Goal: Navigation & Orientation: Find specific page/section

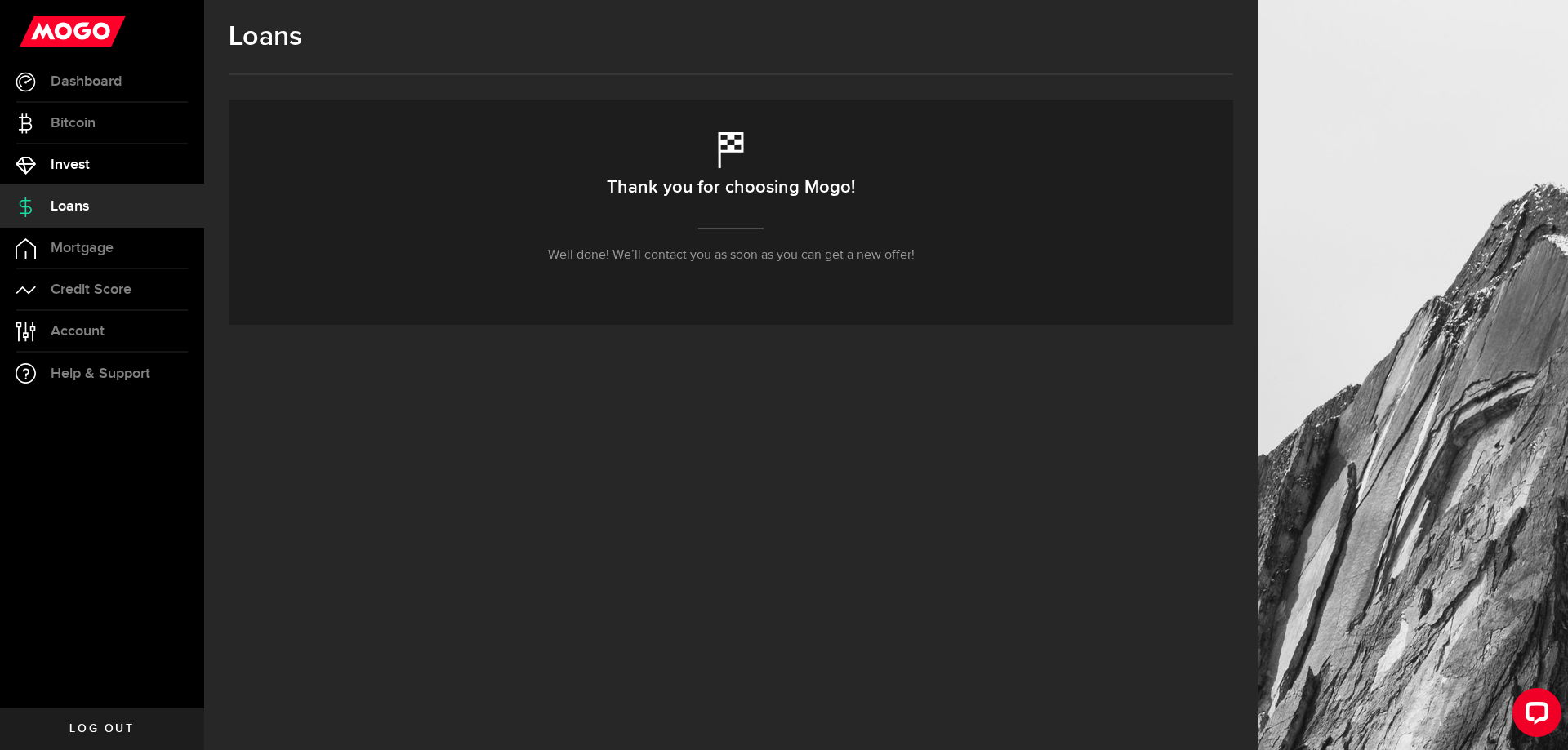
click at [141, 158] on link "Invest" at bounding box center [102, 165] width 204 height 41
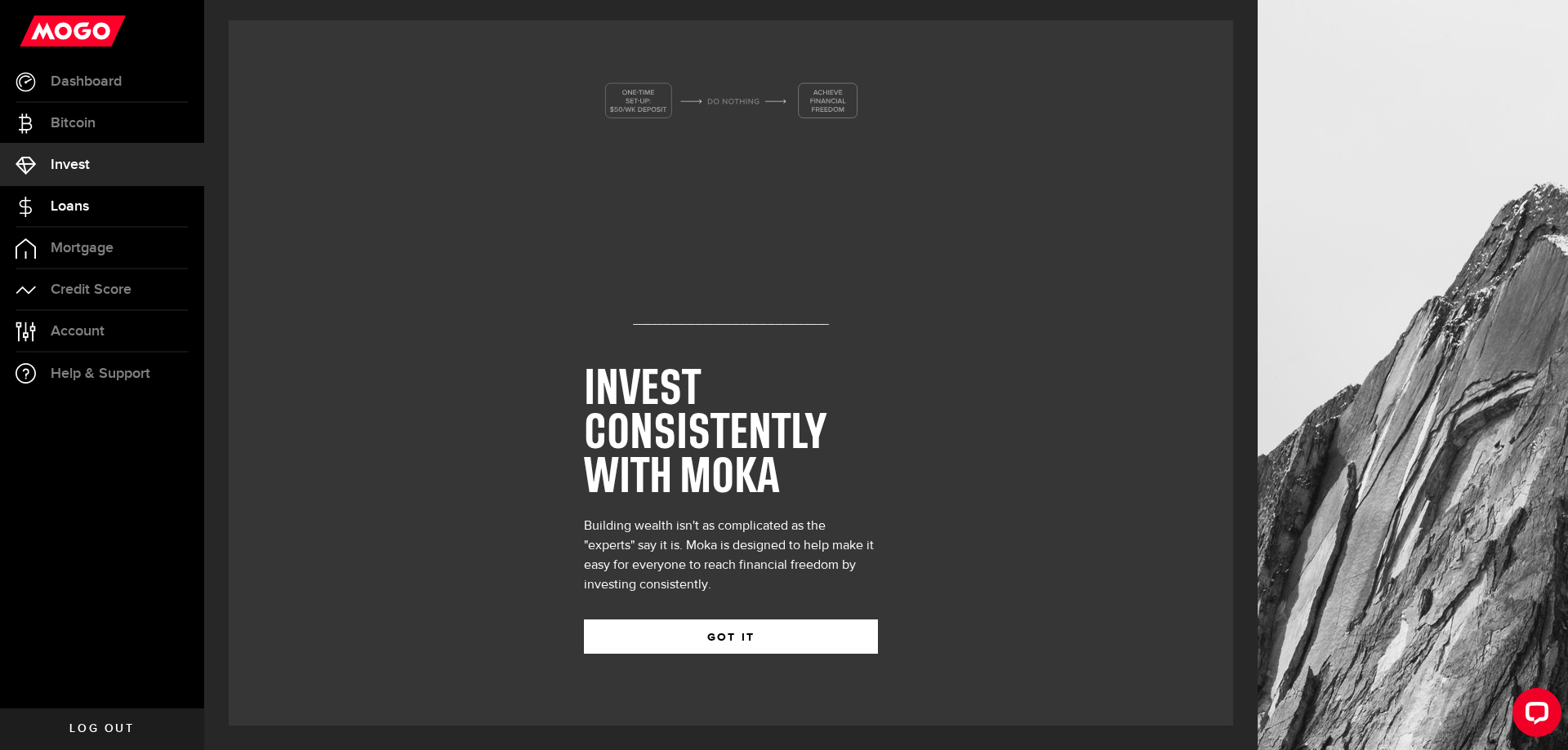
click at [66, 209] on span "Loans" at bounding box center [69, 206] width 38 height 15
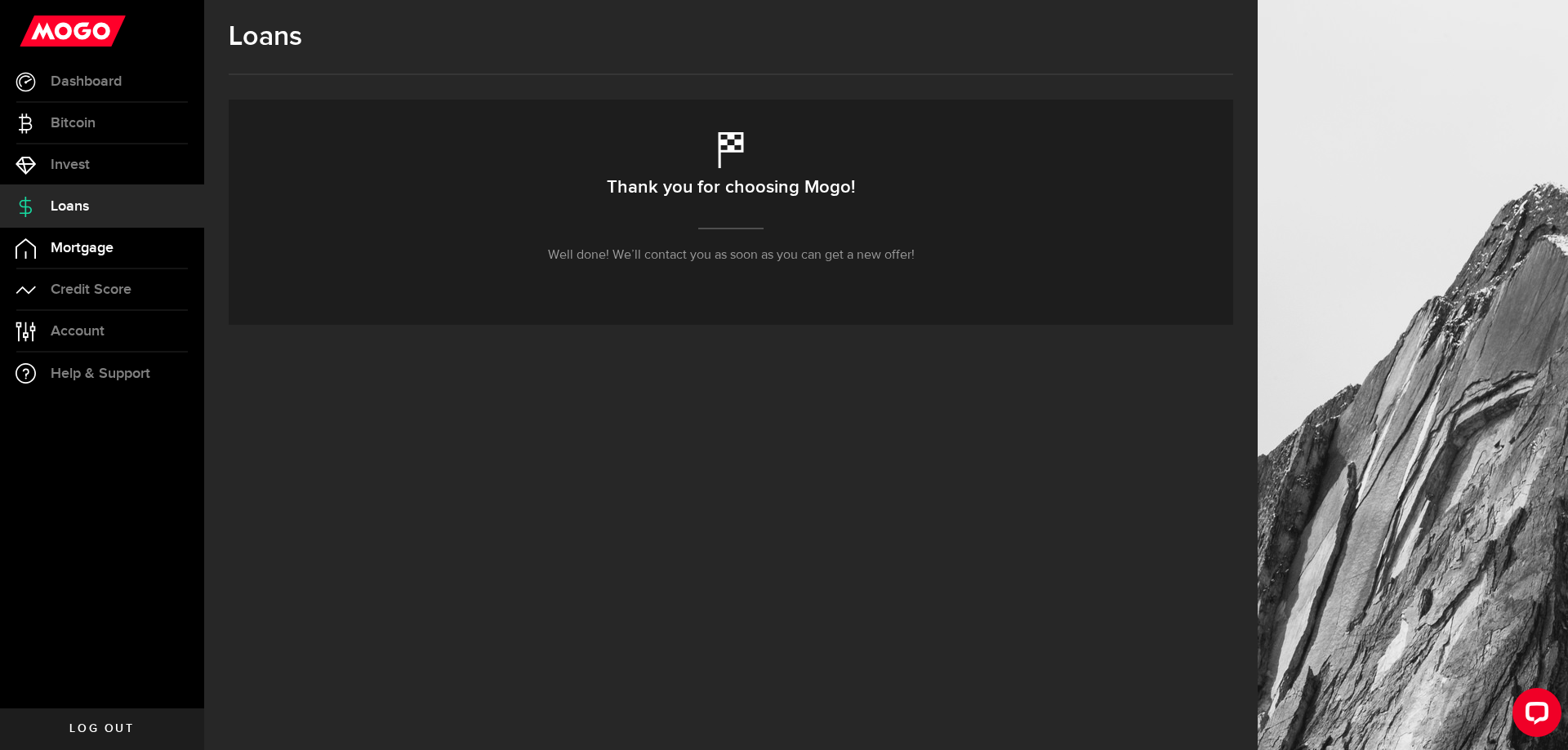
click at [57, 253] on span "Mortgage" at bounding box center [82, 247] width 63 height 15
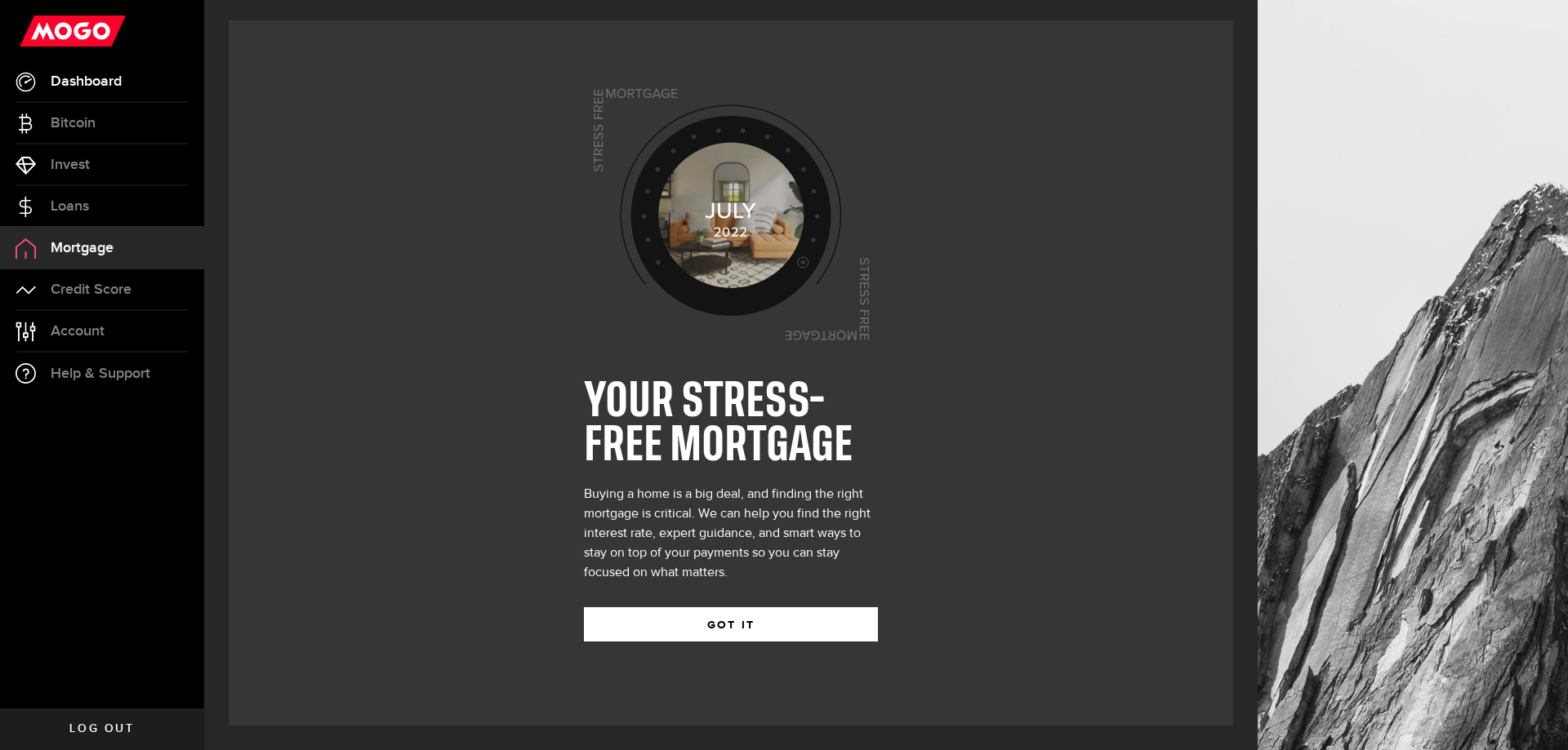
click at [69, 78] on span "Dashboard" at bounding box center [85, 81] width 71 height 15
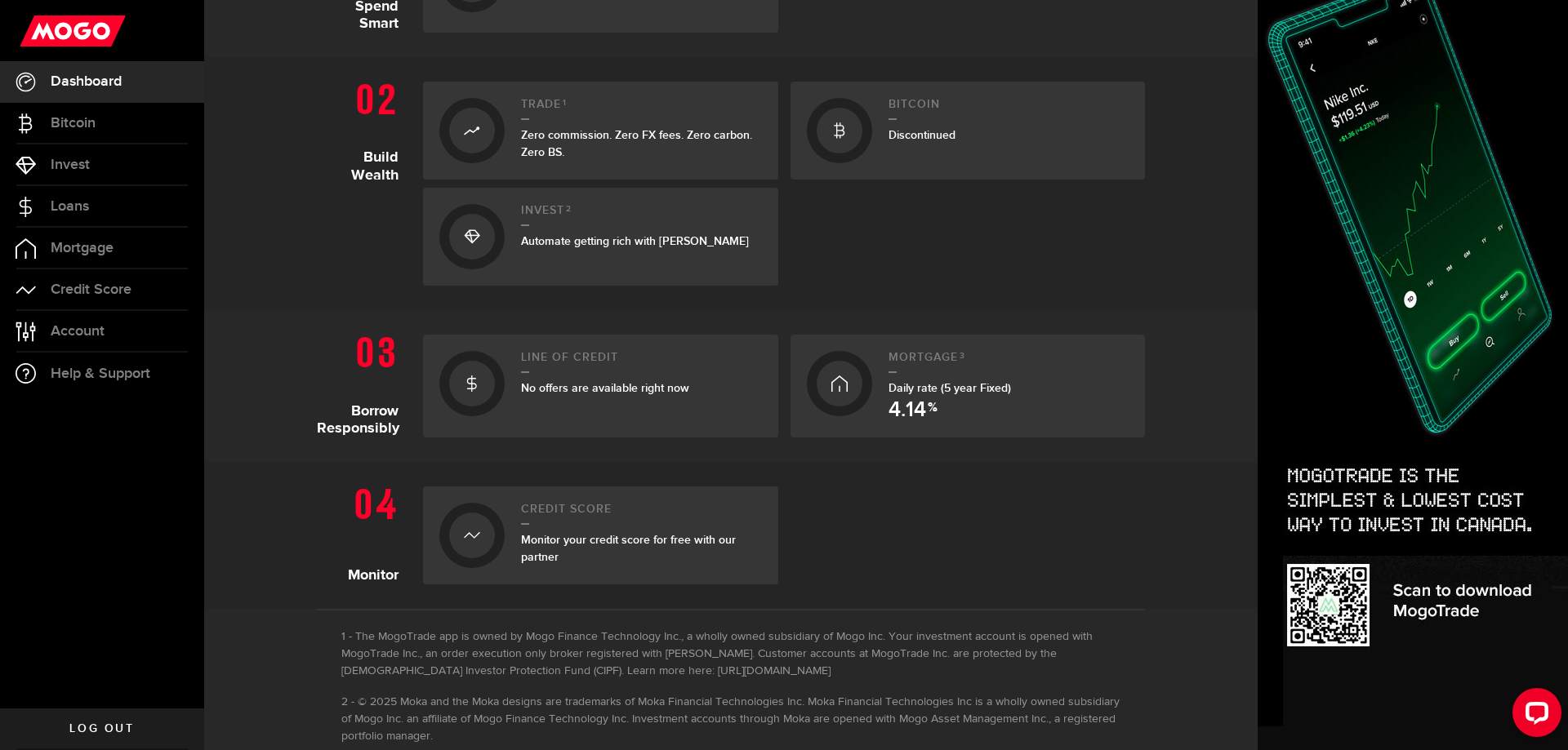
scroll to position [549, 0]
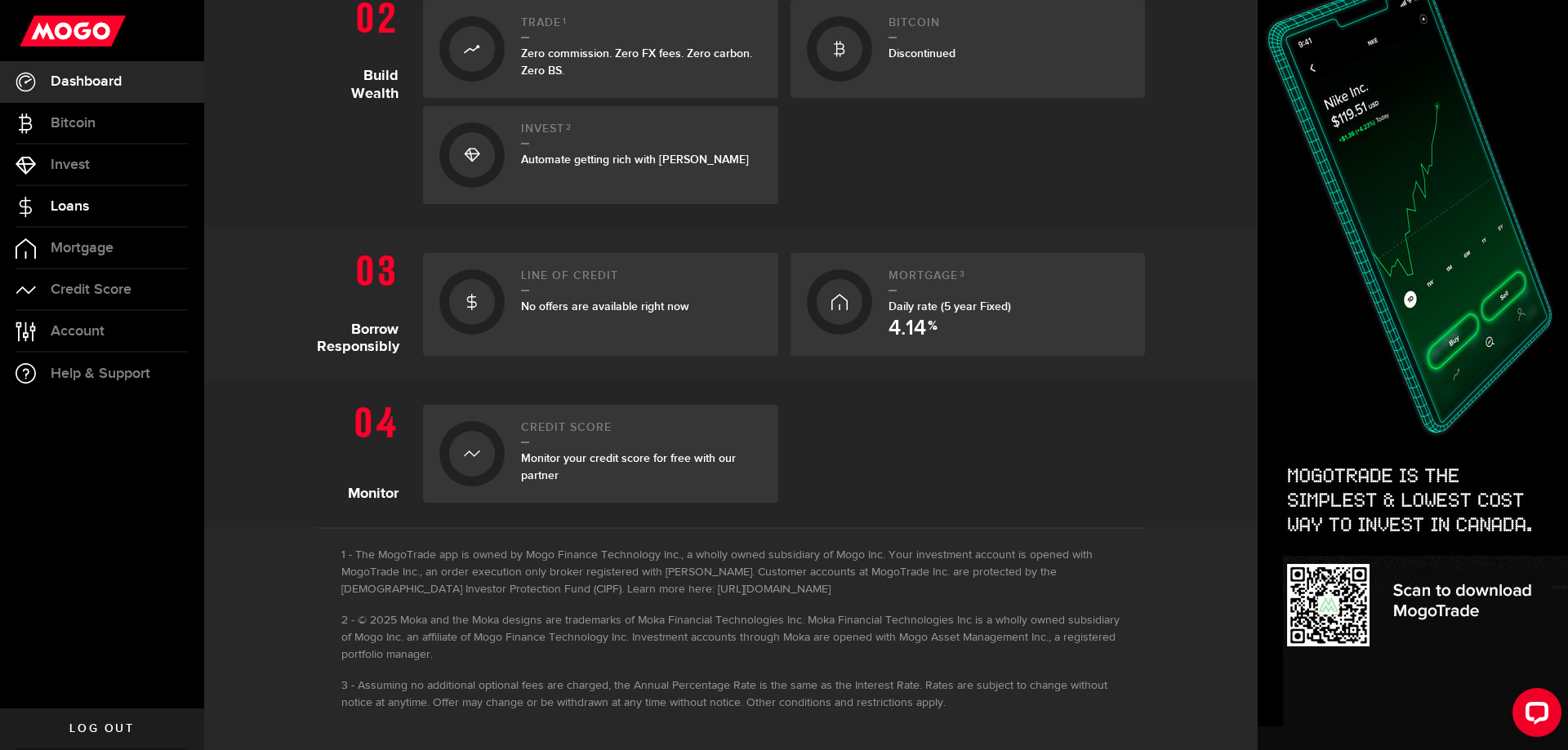
click at [90, 213] on link "Loans" at bounding box center [102, 206] width 204 height 41
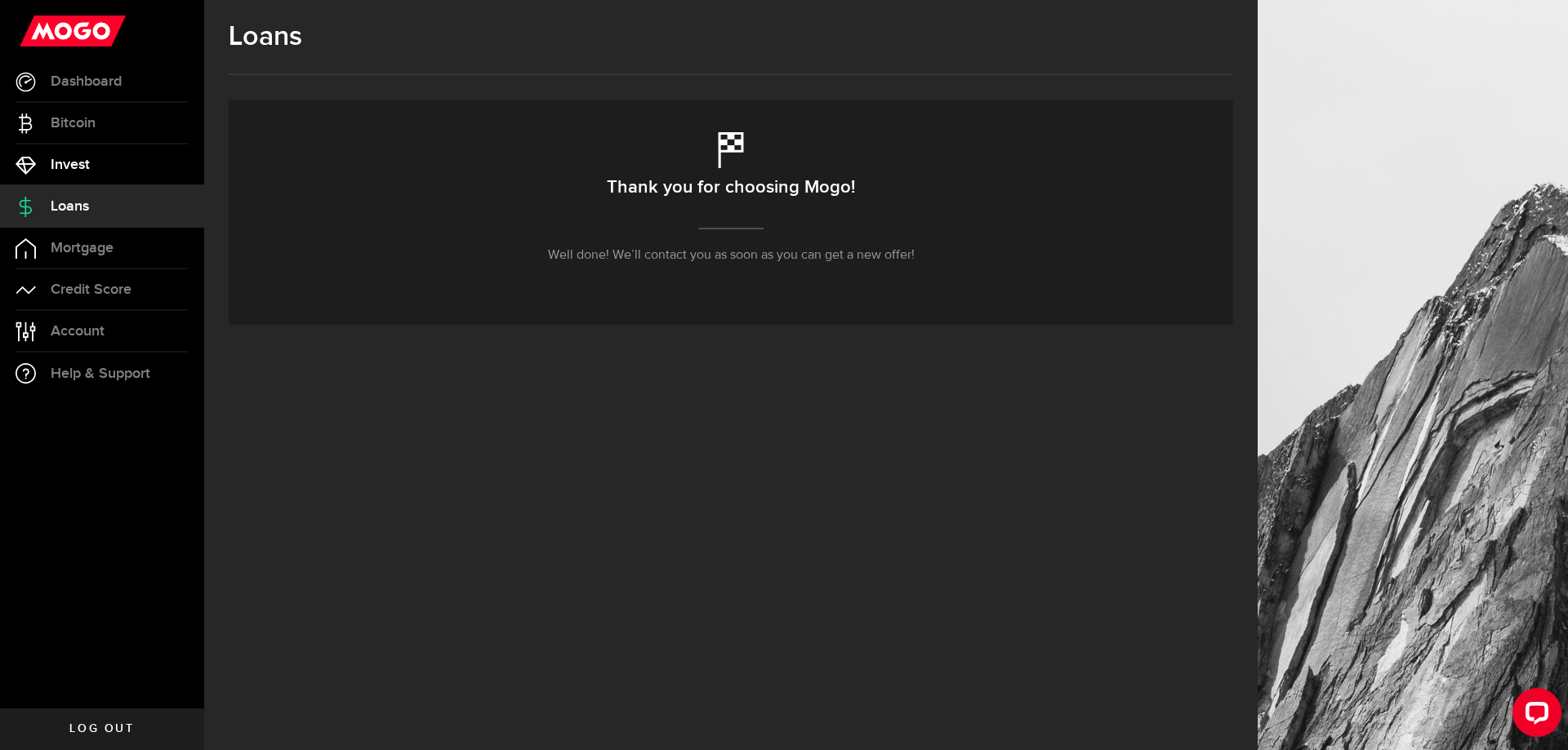
click at [86, 177] on link "Invest" at bounding box center [102, 165] width 204 height 41
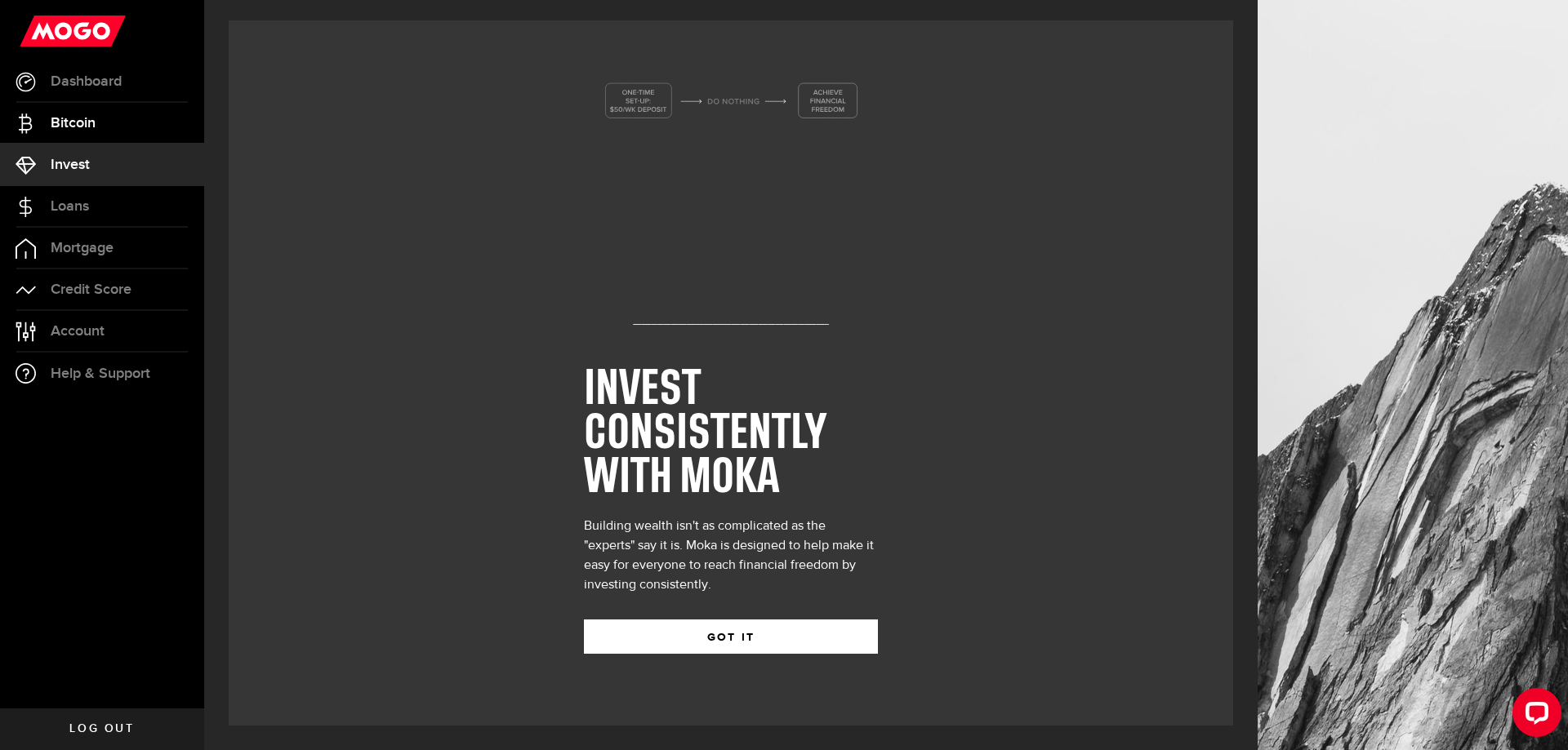
click at [100, 138] on link "Bitcoin" at bounding box center [102, 124] width 204 height 41
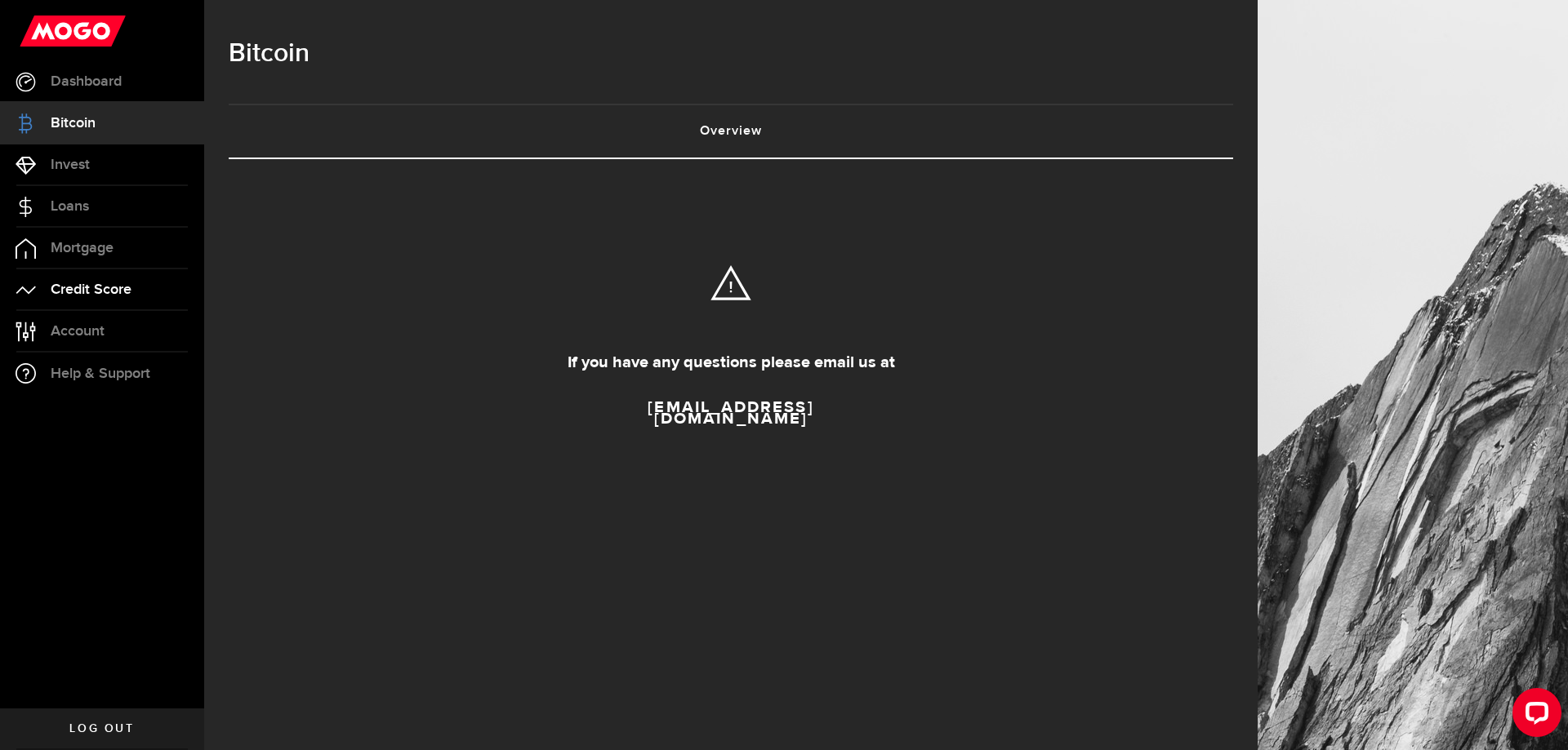
click at [108, 276] on link "Credit Score" at bounding box center [102, 290] width 204 height 41
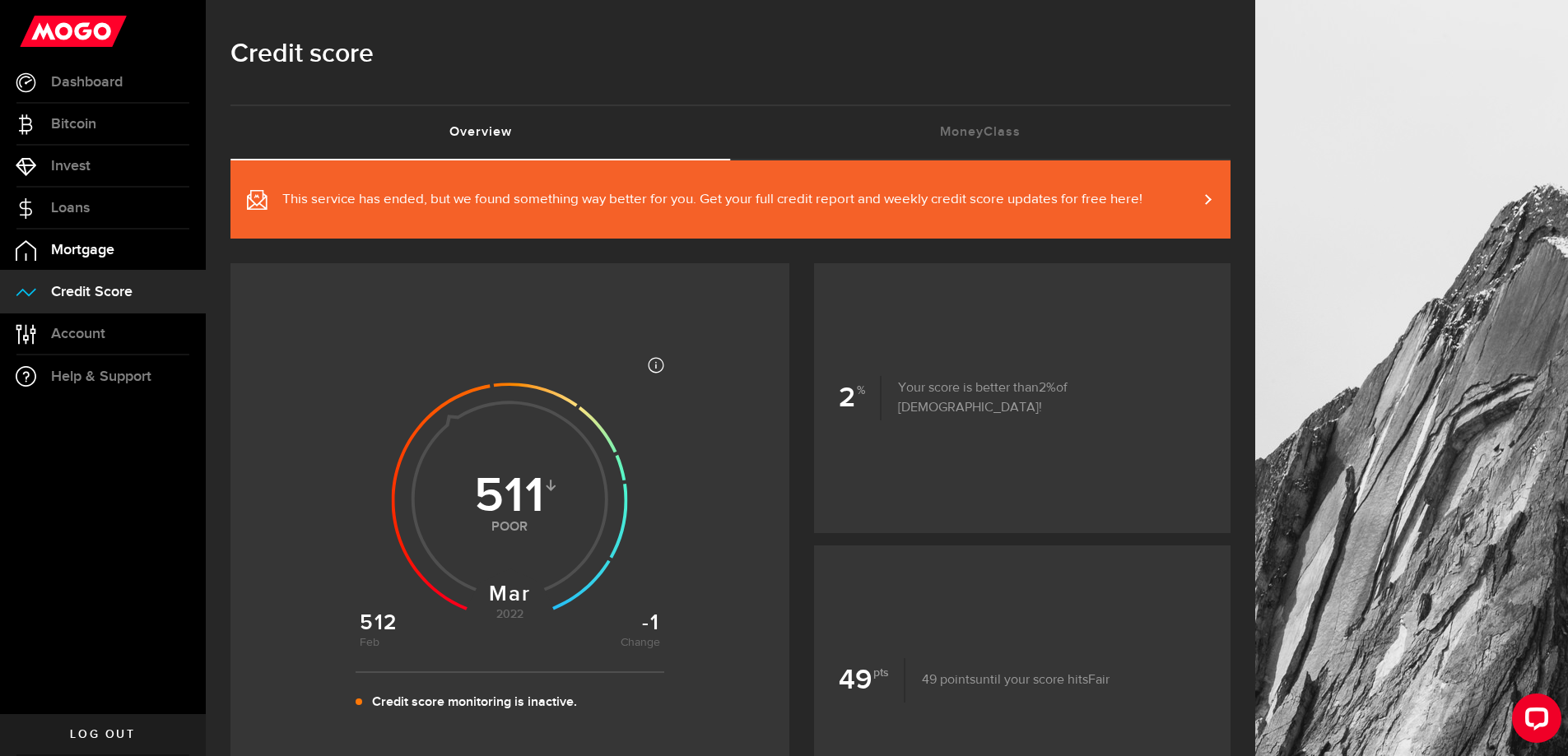
click at [101, 249] on span "Mortgage" at bounding box center [83, 249] width 64 height 15
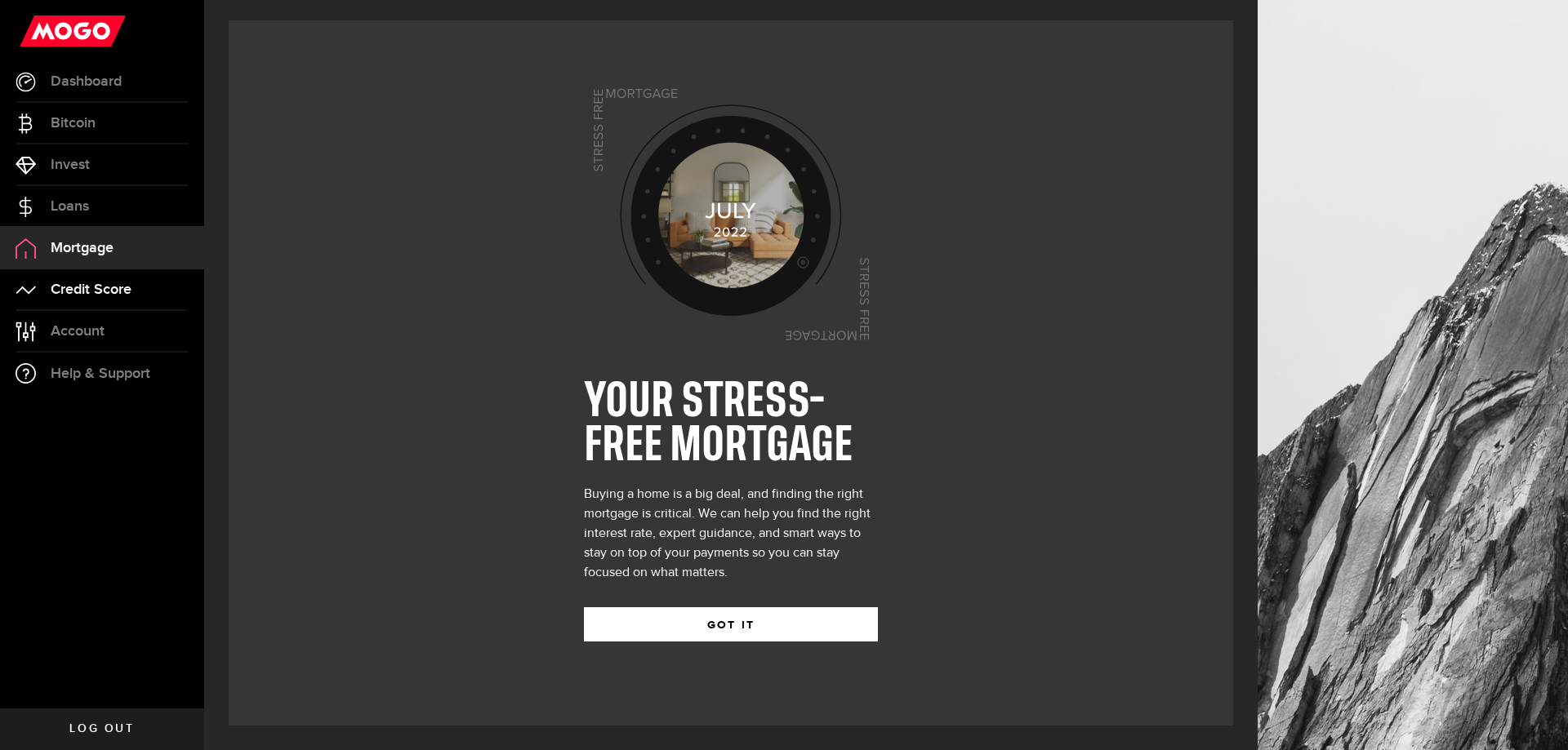
click at [110, 299] on link "Credit Score" at bounding box center [102, 290] width 204 height 41
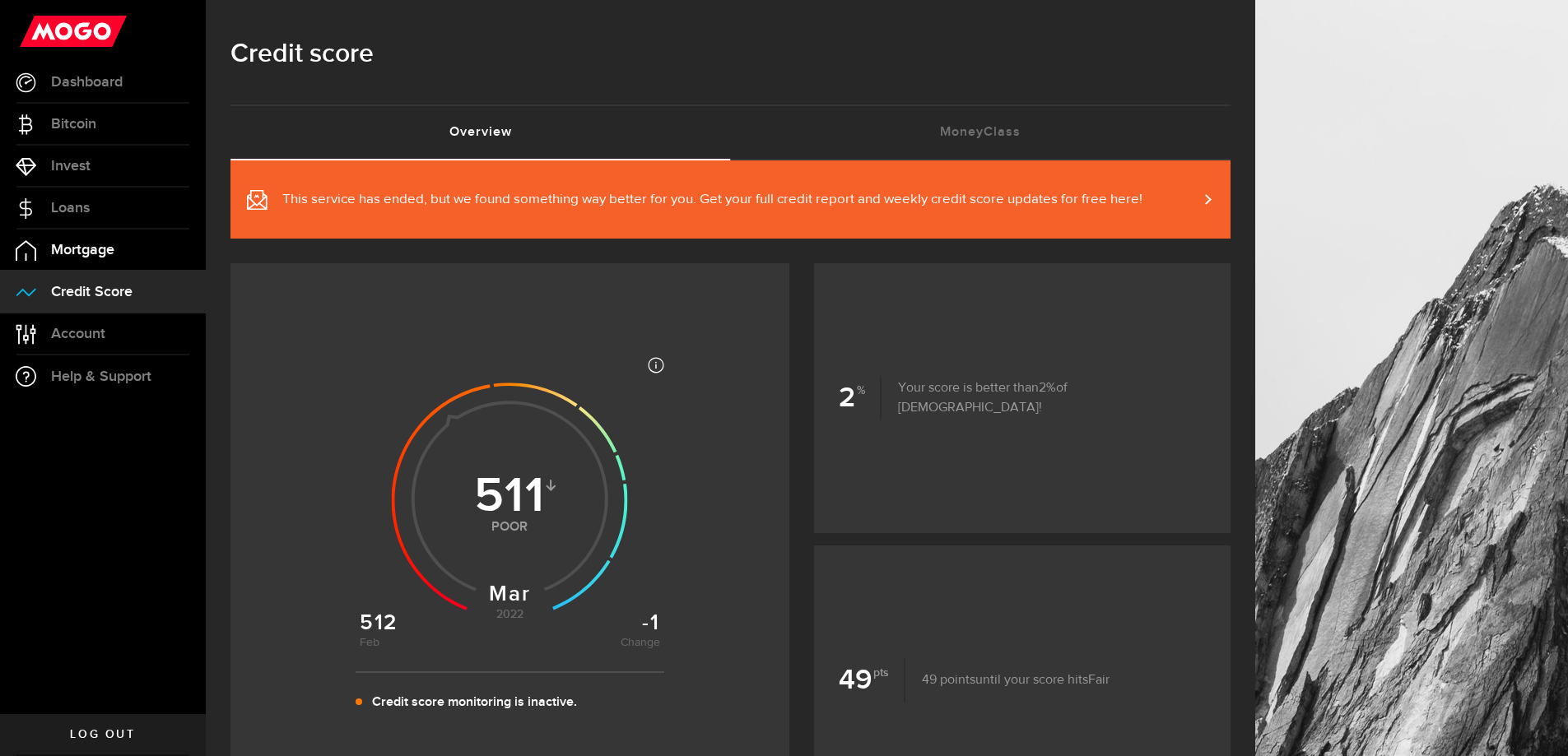
click at [95, 249] on span "Mortgage" at bounding box center [83, 249] width 64 height 15
